Goal: Communication & Community: Answer question/provide support

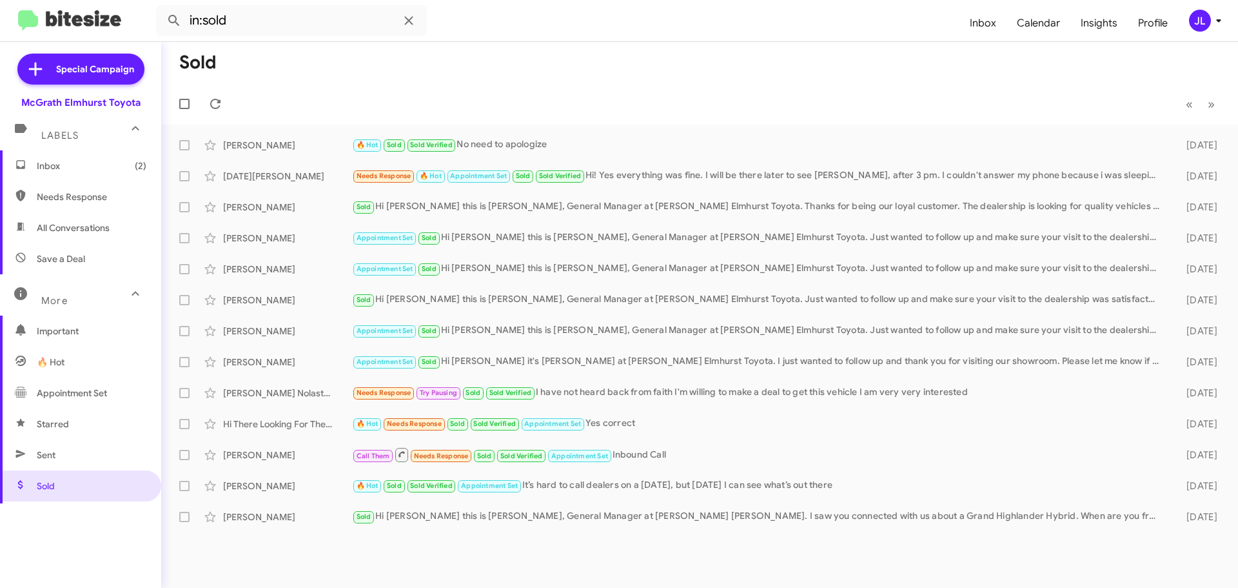
click at [85, 203] on span "Needs Response" at bounding box center [80, 196] width 161 height 31
type input "in:needs-response"
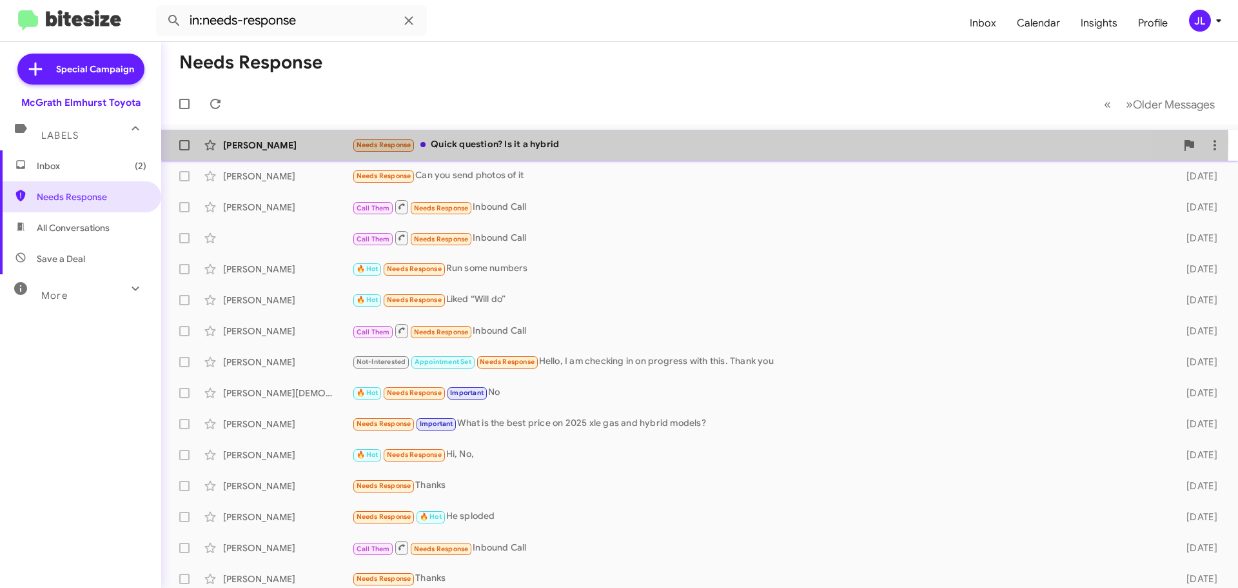
click at [535, 140] on div "Needs Response Quick question? Is it a hybrid" at bounding box center [764, 144] width 824 height 15
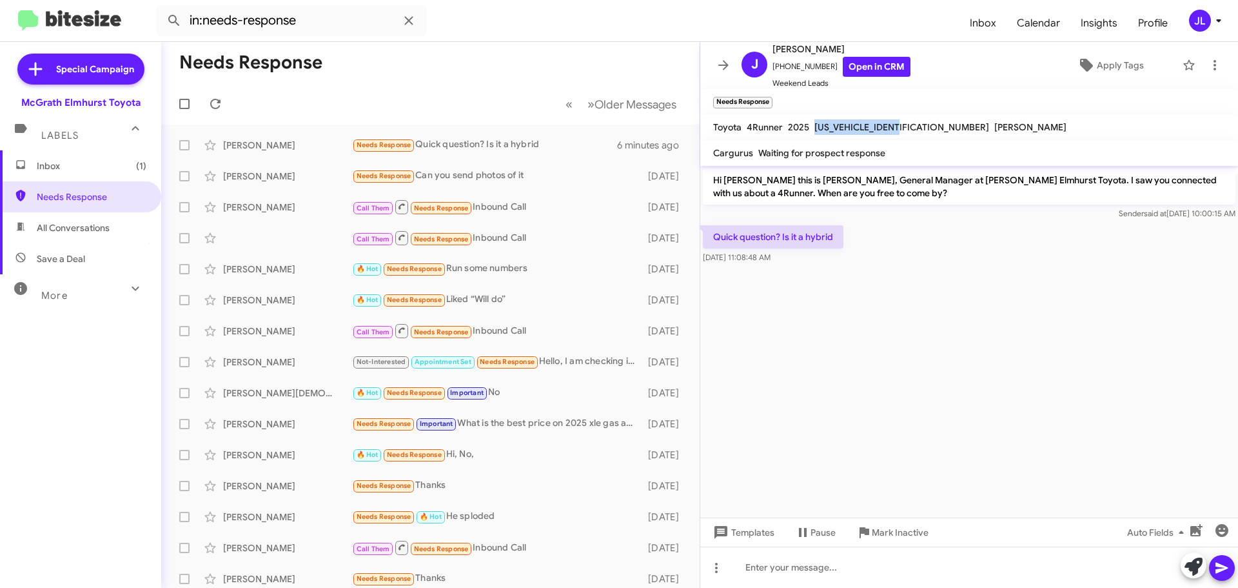
drag, startPoint x: 903, startPoint y: 125, endPoint x: 815, endPoint y: 132, distance: 88.6
click at [815, 132] on div "JTEVB5BR1S5009316" at bounding box center [902, 126] width 180 height 15
copy span "JTEVB5BR1S5009316"
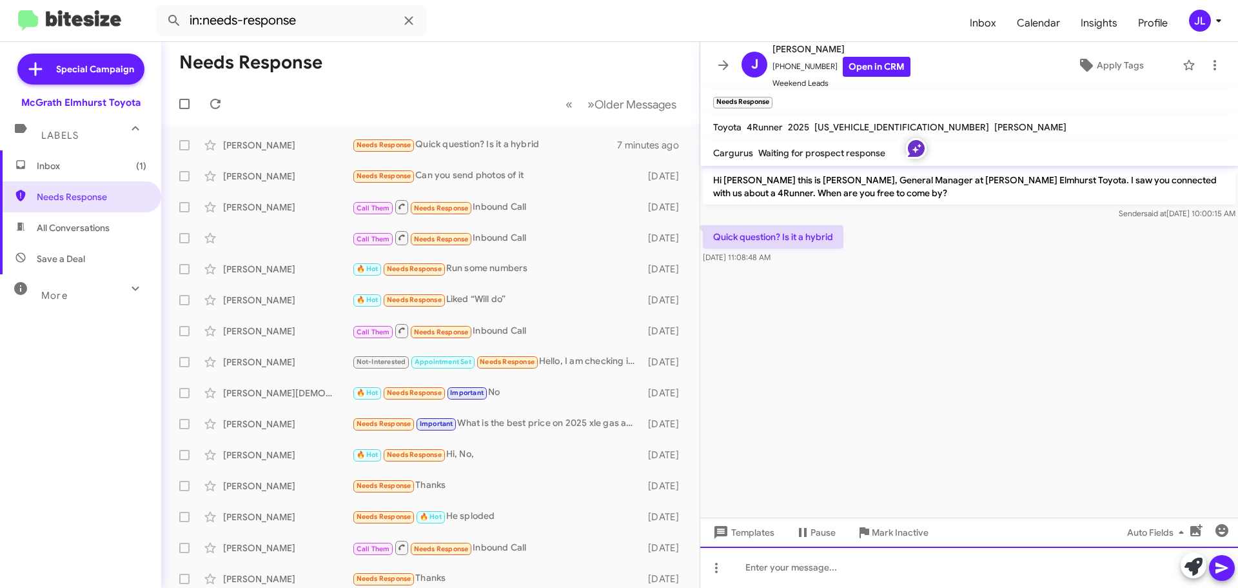
click at [797, 566] on div at bounding box center [969, 566] width 538 height 41
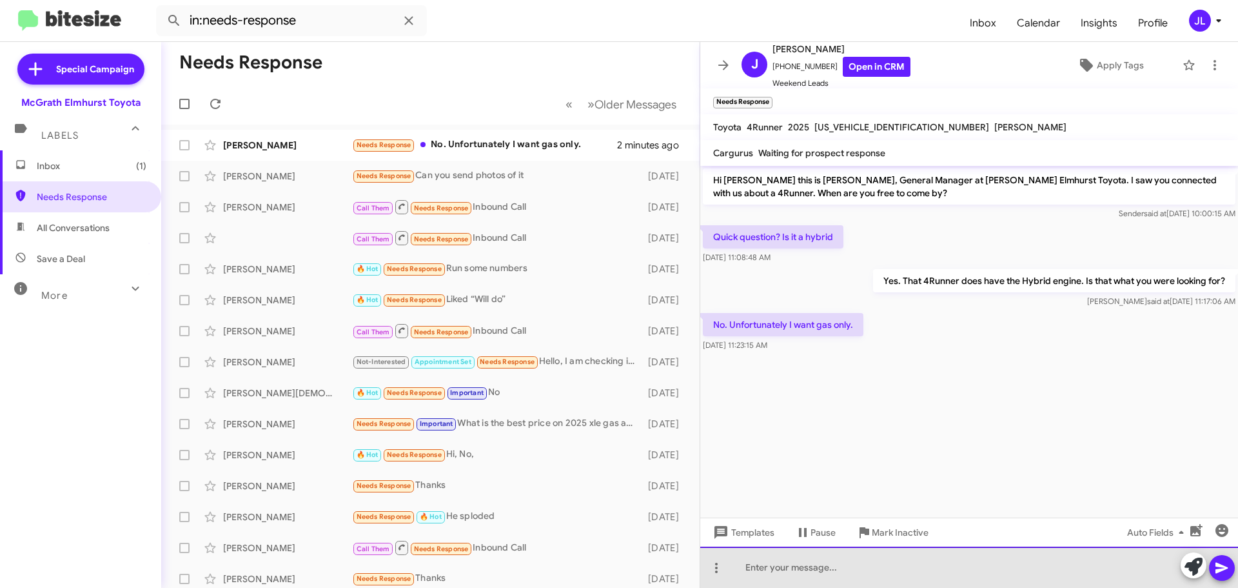
click at [823, 577] on div at bounding box center [969, 566] width 538 height 41
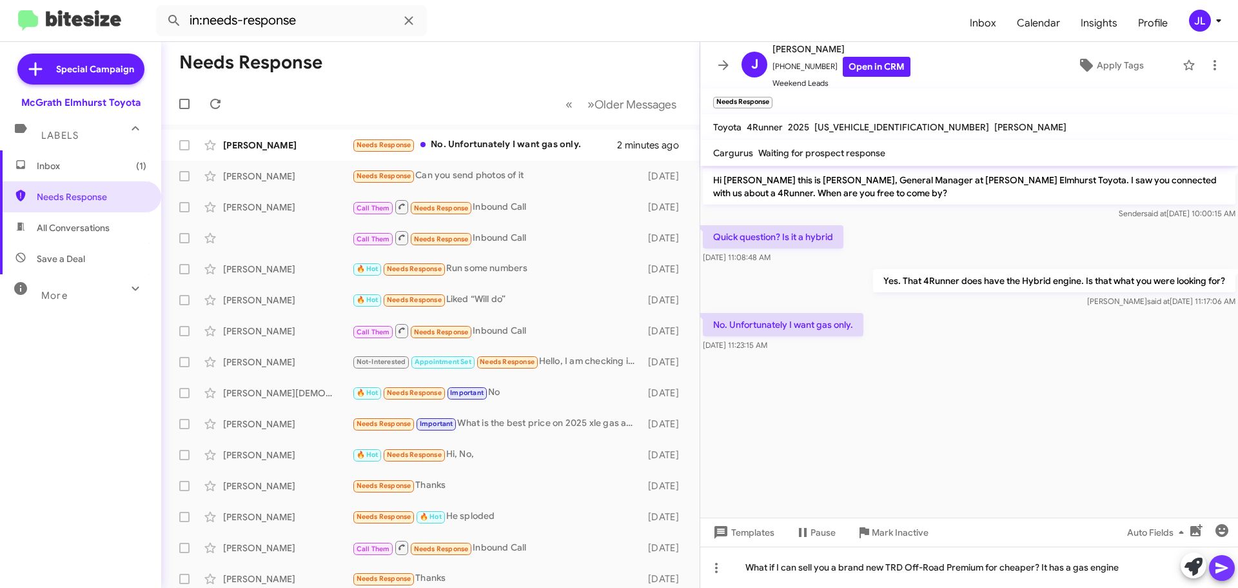
click at [1221, 564] on icon at bounding box center [1222, 567] width 12 height 11
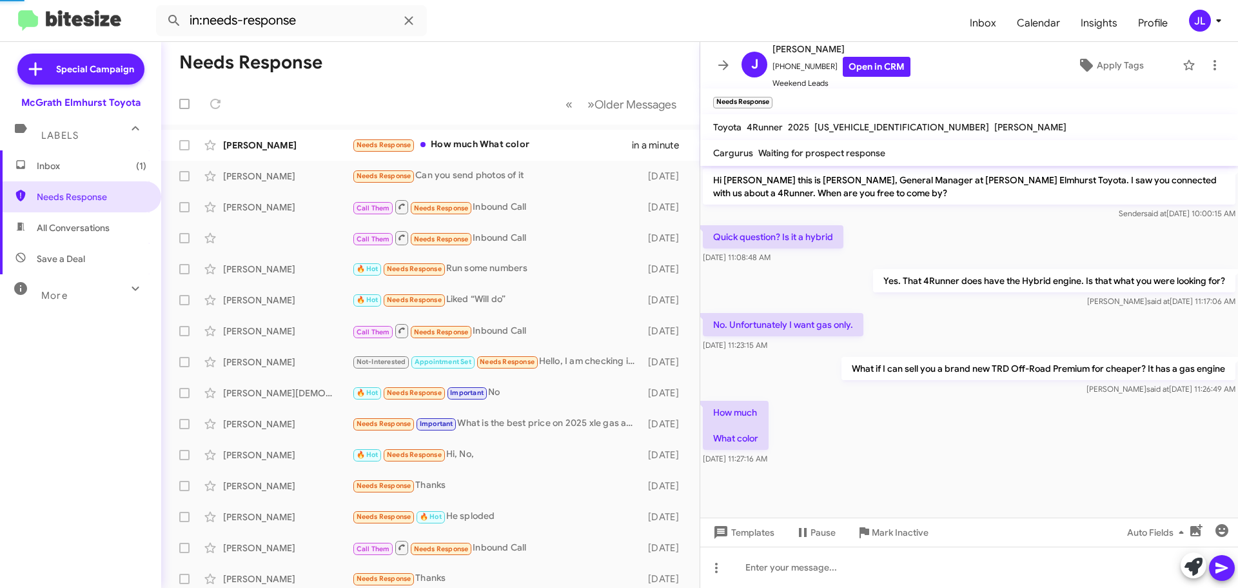
scroll to position [17, 0]
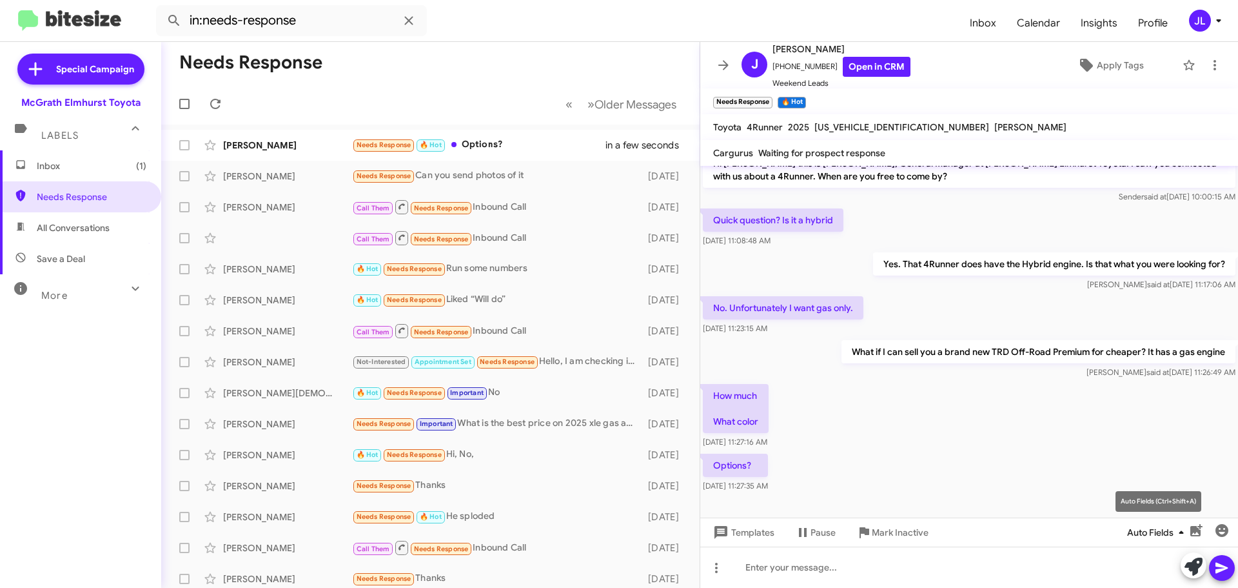
click at [1169, 533] on span "Auto Fields" at bounding box center [1158, 532] width 62 height 23
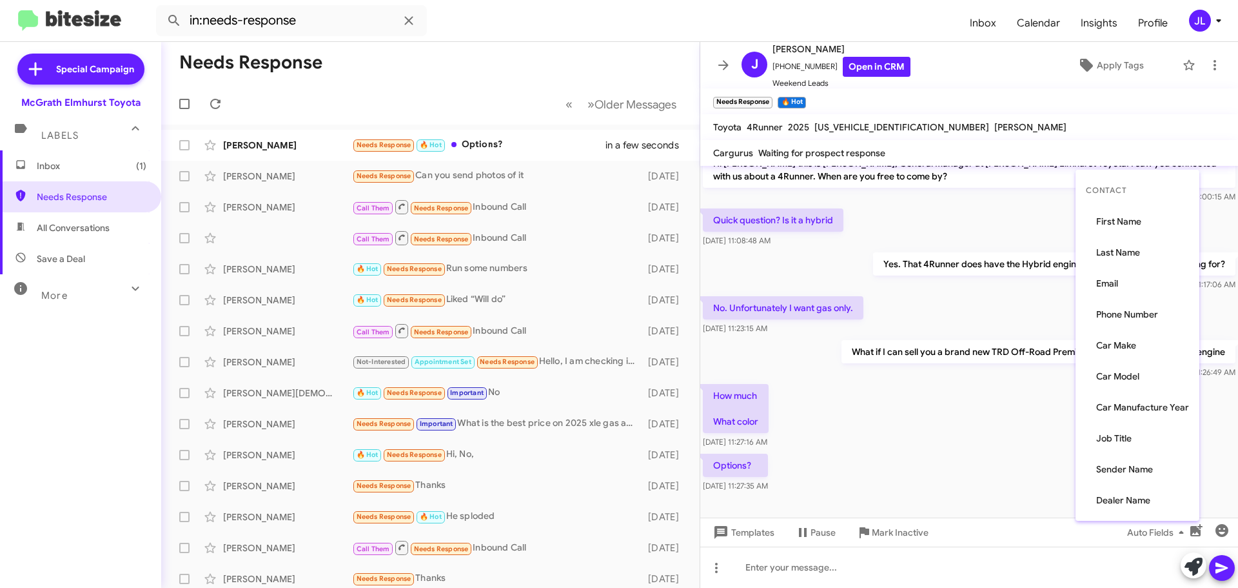
click at [1006, 449] on div at bounding box center [619, 294] width 1238 height 588
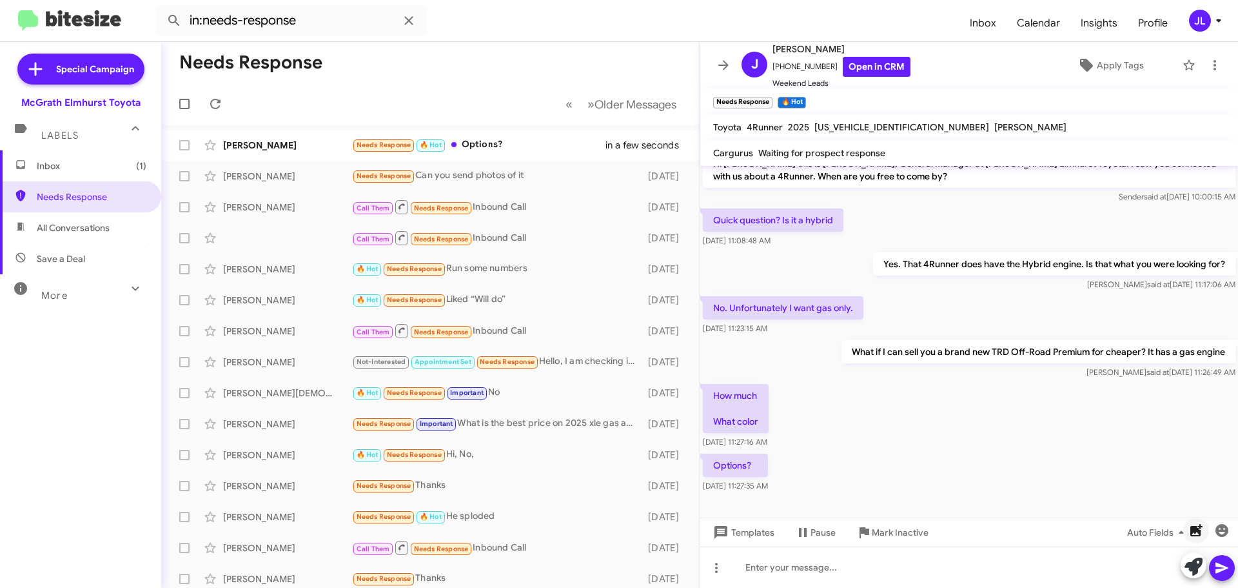
click at [1197, 530] on icon "button" at bounding box center [1197, 530] width 12 height 12
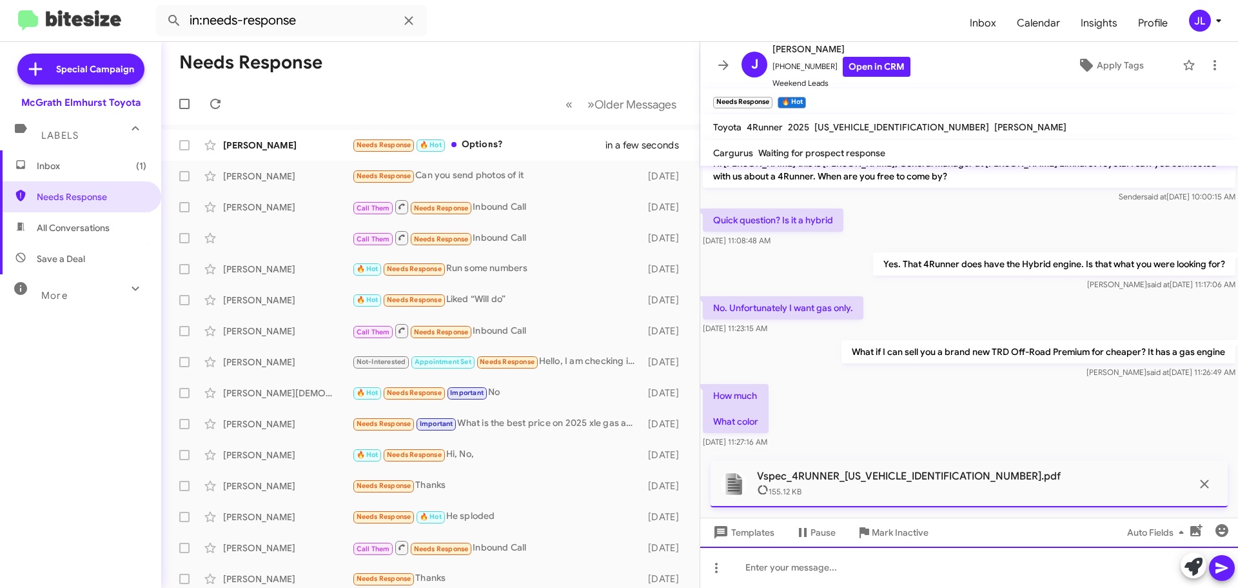
click at [836, 572] on div at bounding box center [969, 566] width 538 height 41
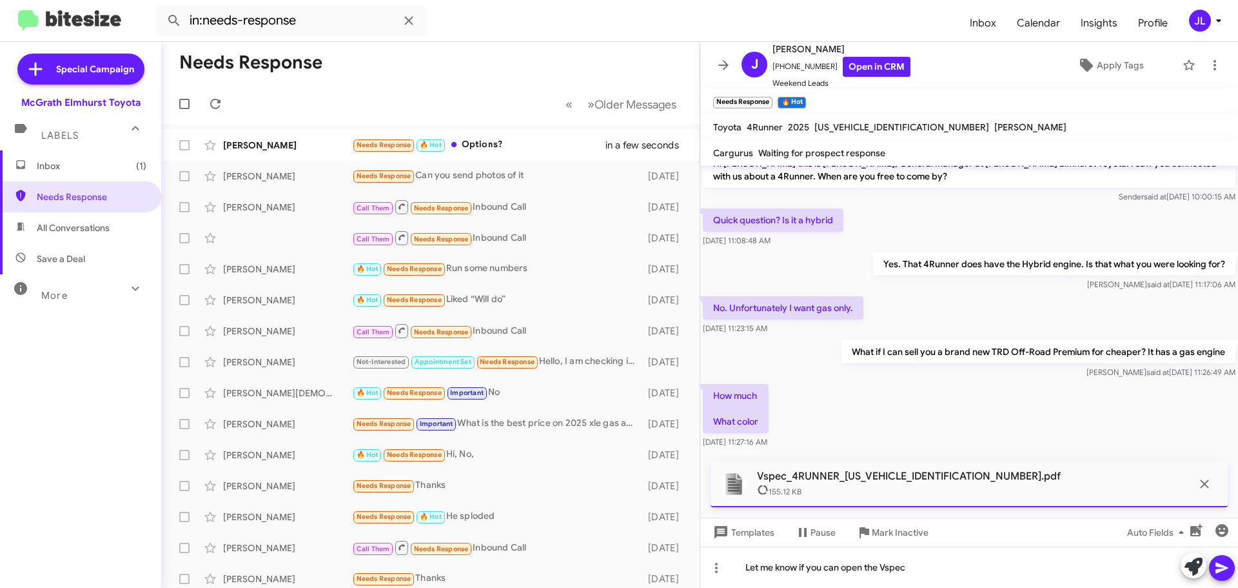
click at [1229, 566] on icon at bounding box center [1222, 567] width 15 height 15
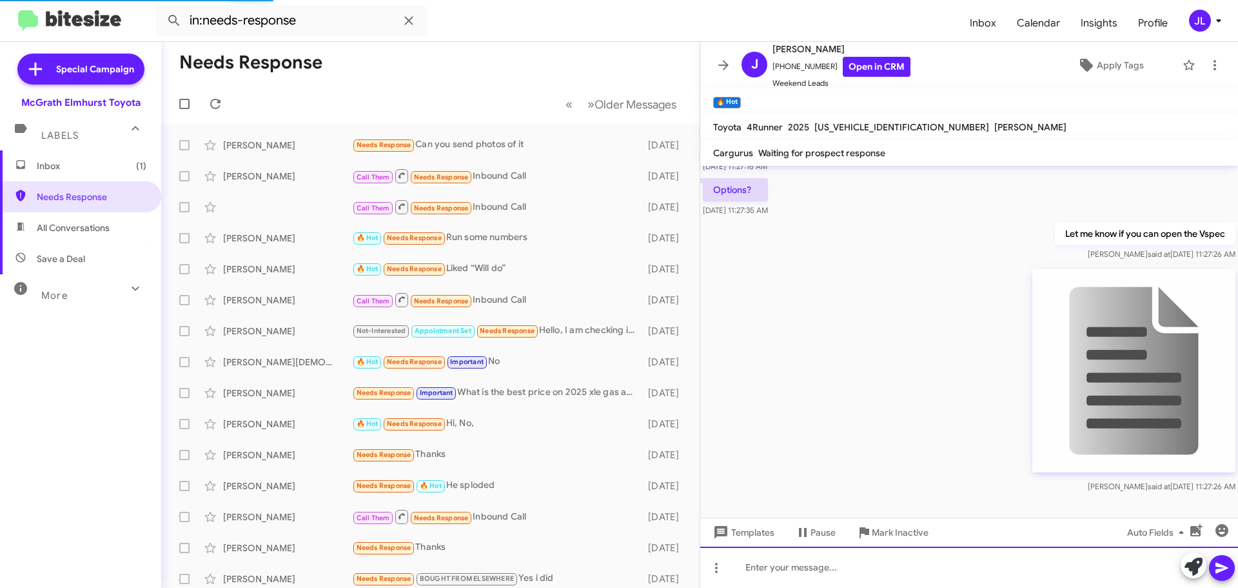
scroll to position [299, 0]
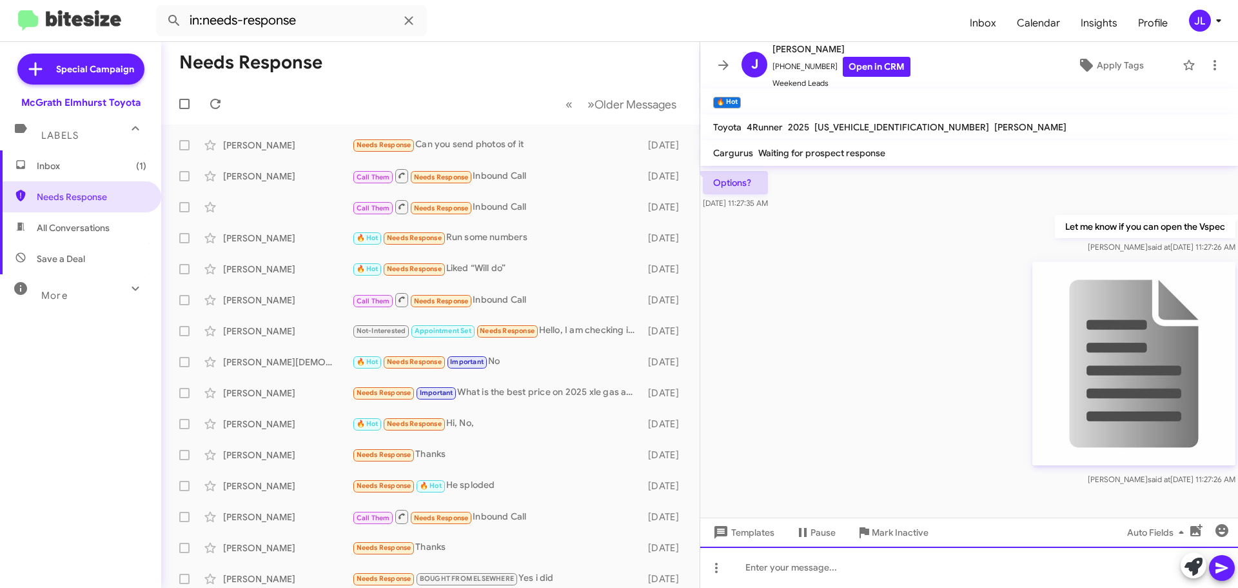
click at [859, 571] on div at bounding box center [969, 566] width 538 height 41
click at [742, 553] on div "https://guest.dealer.toyota.com/v-spec/12169/JTEVA5BR0S5053214/detail/?k=e5dc1d…" at bounding box center [969, 566] width 538 height 41
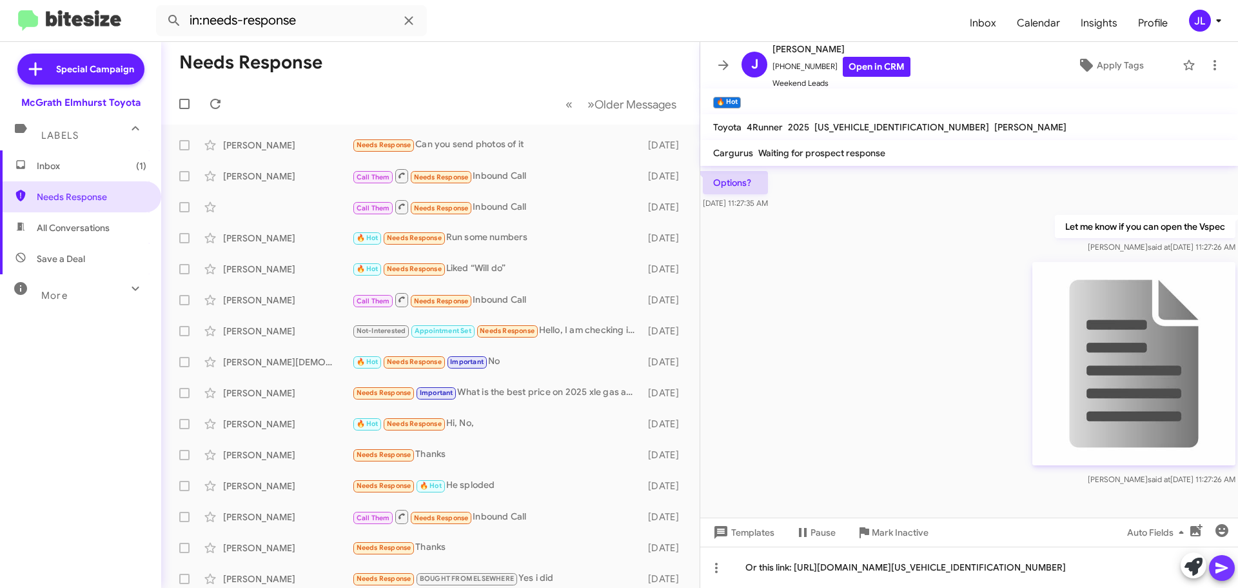
click at [1219, 562] on icon at bounding box center [1222, 567] width 15 height 15
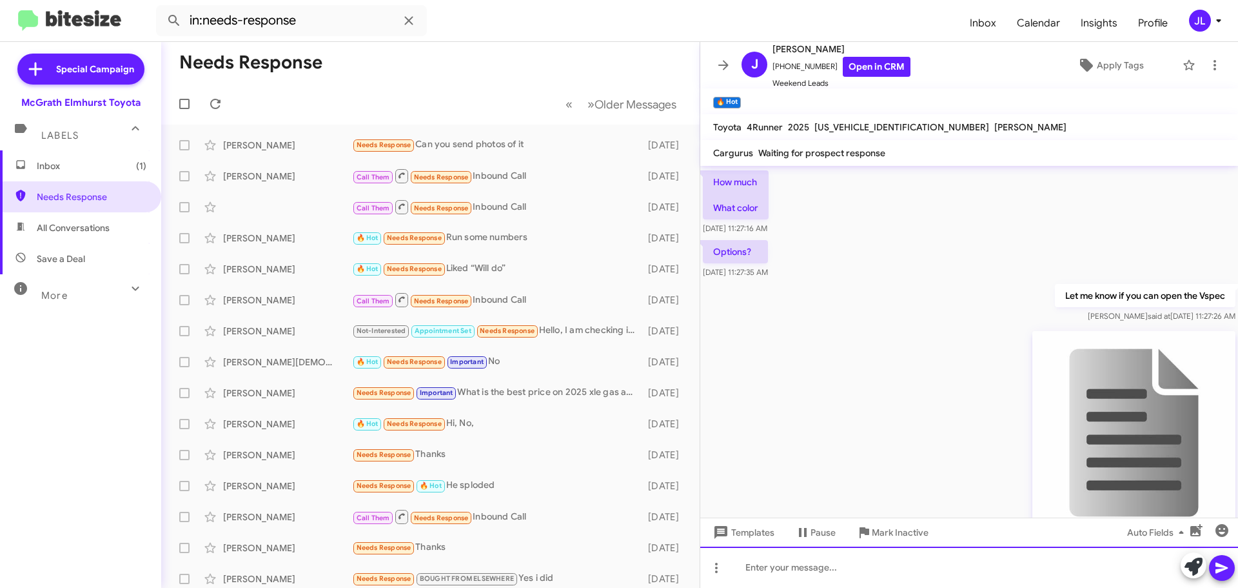
scroll to position [359, 0]
